Goal: Information Seeking & Learning: Check status

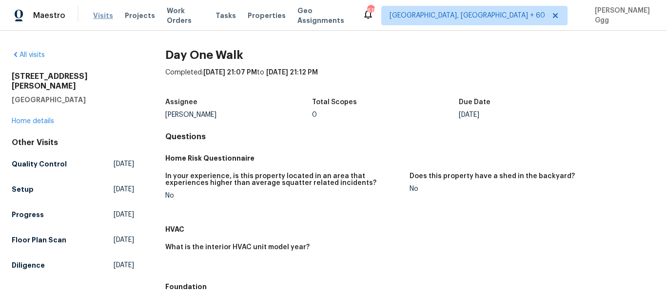
click at [95, 13] on span "Visits" at bounding box center [103, 16] width 20 height 10
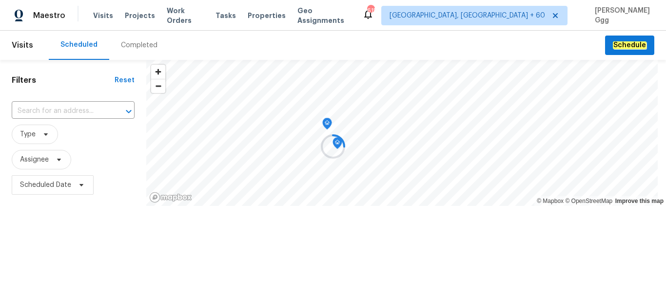
click at [126, 45] on div at bounding box center [333, 146] width 666 height 293
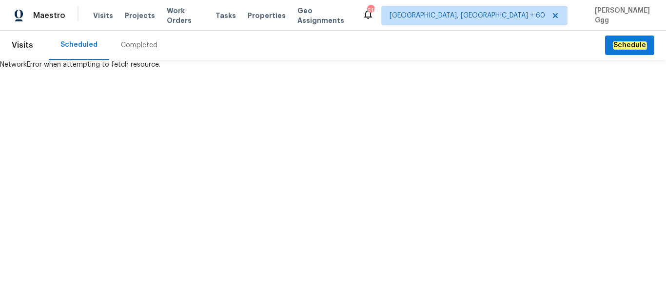
click at [139, 47] on div "Completed" at bounding box center [139, 45] width 37 height 10
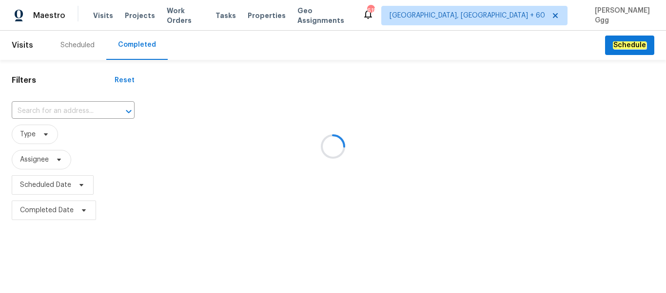
click at [43, 107] on div at bounding box center [333, 146] width 666 height 293
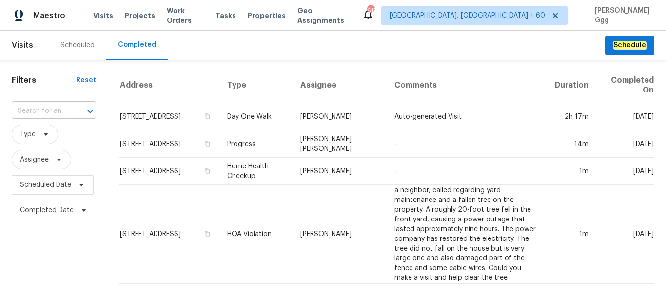
click at [38, 110] on input "text" at bounding box center [40, 111] width 57 height 15
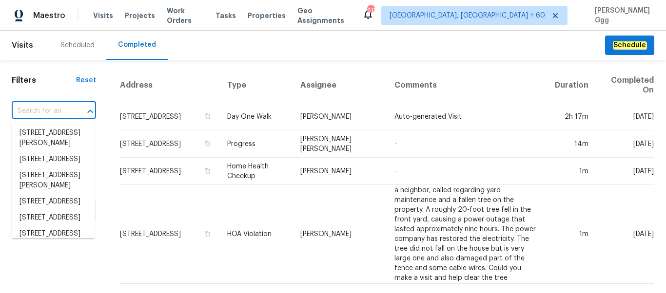
paste input "[STREET_ADDRESS]"
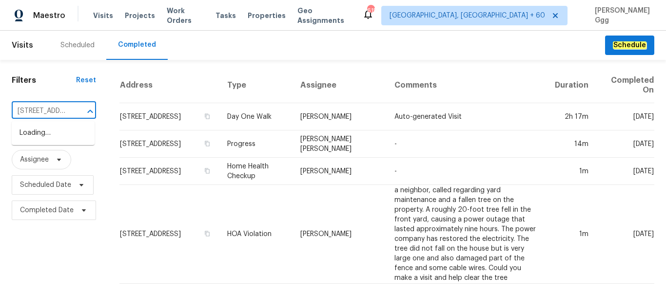
scroll to position [0, 73]
drag, startPoint x: 46, startPoint y: 111, endPoint x: 82, endPoint y: 106, distance: 36.4
click at [69, 106] on input "[STREET_ADDRESS]" at bounding box center [40, 111] width 57 height 15
click at [56, 114] on input "25038 N" at bounding box center [40, 111] width 57 height 15
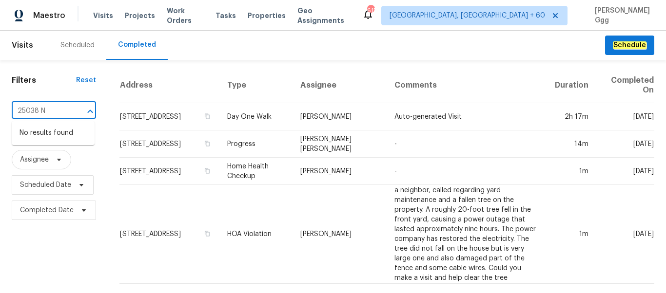
type input "25038 N"
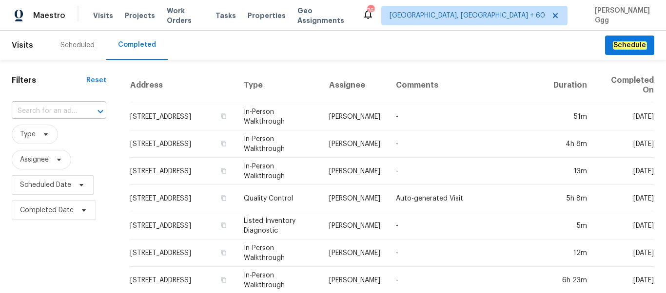
click at [45, 110] on input "text" at bounding box center [45, 111] width 67 height 15
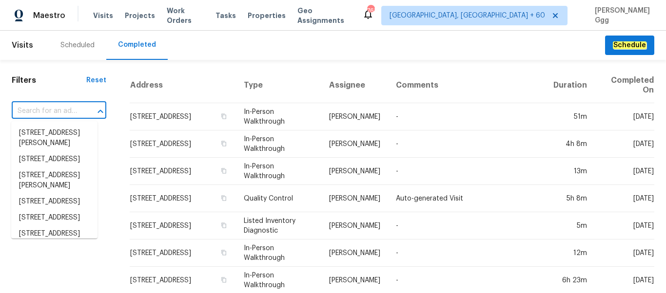
paste input "[STREET_ADDRESS]"
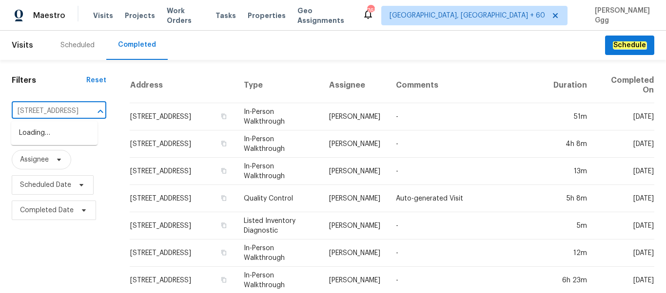
scroll to position [0, 69]
drag, startPoint x: 40, startPoint y: 111, endPoint x: 80, endPoint y: 112, distance: 40.0
click at [79, 112] on input "[STREET_ADDRESS]" at bounding box center [45, 111] width 67 height 15
type input "25038 N"
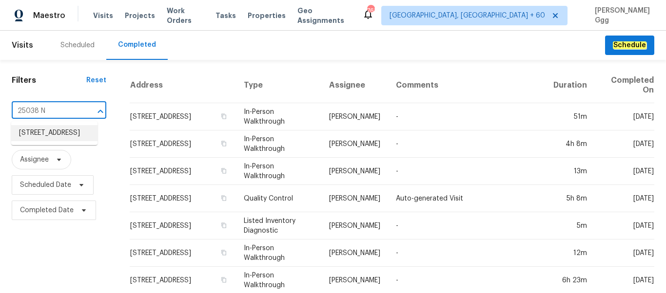
click at [64, 140] on li "[STREET_ADDRESS]" at bounding box center [54, 133] width 86 height 16
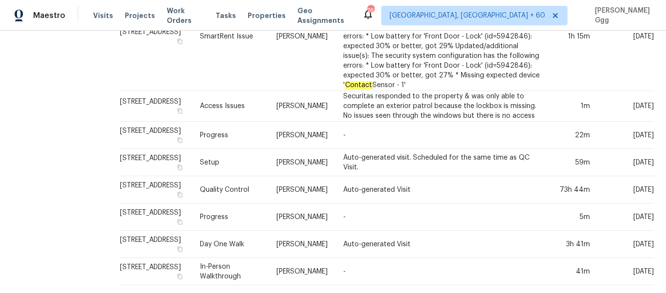
scroll to position [860, 0]
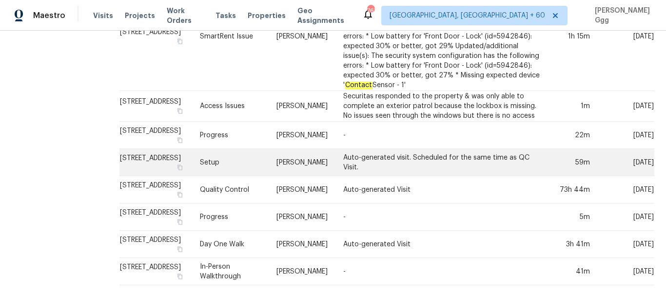
click at [237, 172] on td "Setup" at bounding box center [230, 162] width 77 height 27
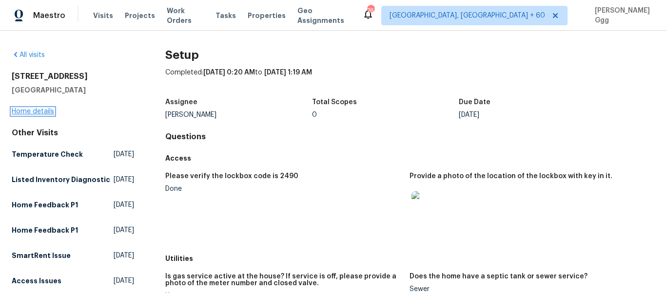
click at [38, 113] on link "Home details" at bounding box center [33, 111] width 42 height 7
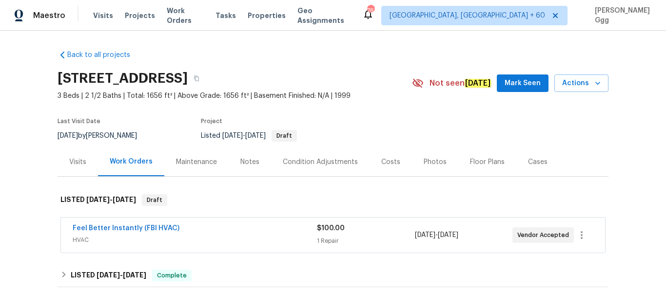
click at [429, 162] on div "Photos" at bounding box center [435, 162] width 23 height 10
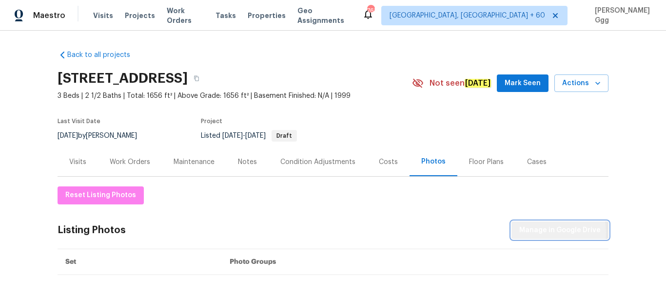
click at [539, 232] on span "Manage in Google Drive" at bounding box center [559, 231] width 81 height 12
